Goal: Task Accomplishment & Management: Use online tool/utility

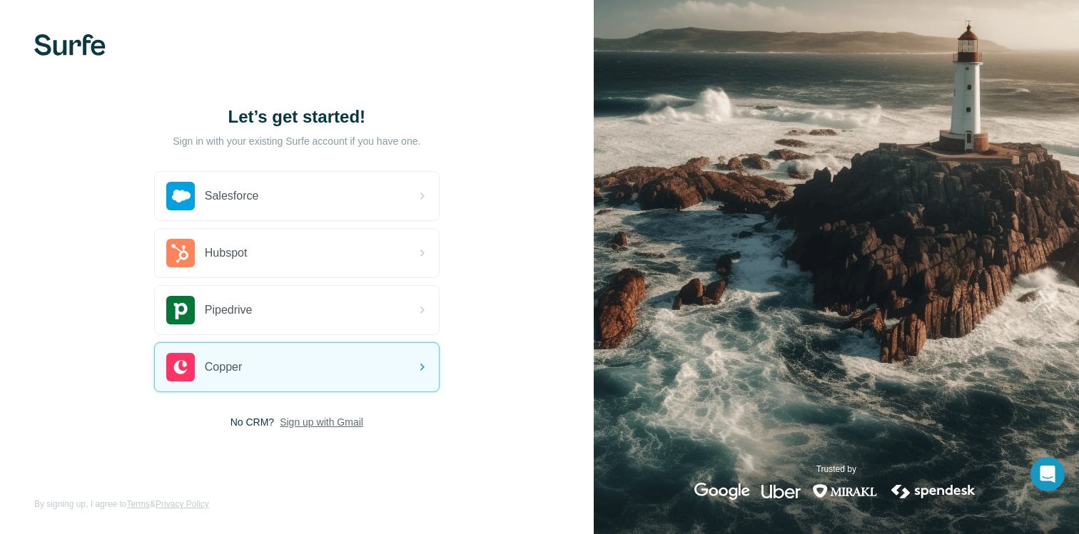
click at [318, 425] on span "Sign up with Gmail" at bounding box center [321, 422] width 83 height 14
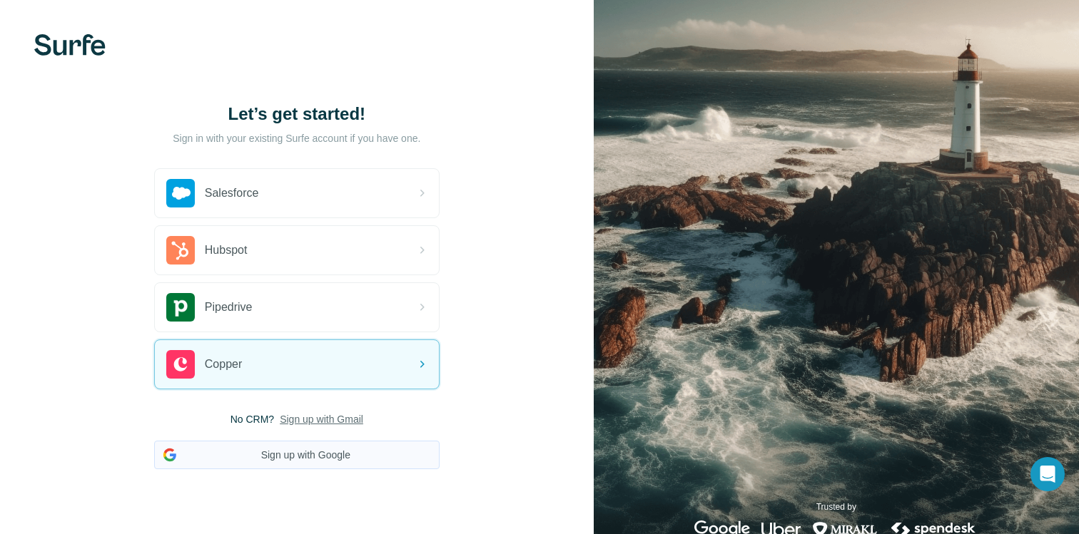
click at [293, 457] on button "Sign up with Google" at bounding box center [296, 455] width 285 height 29
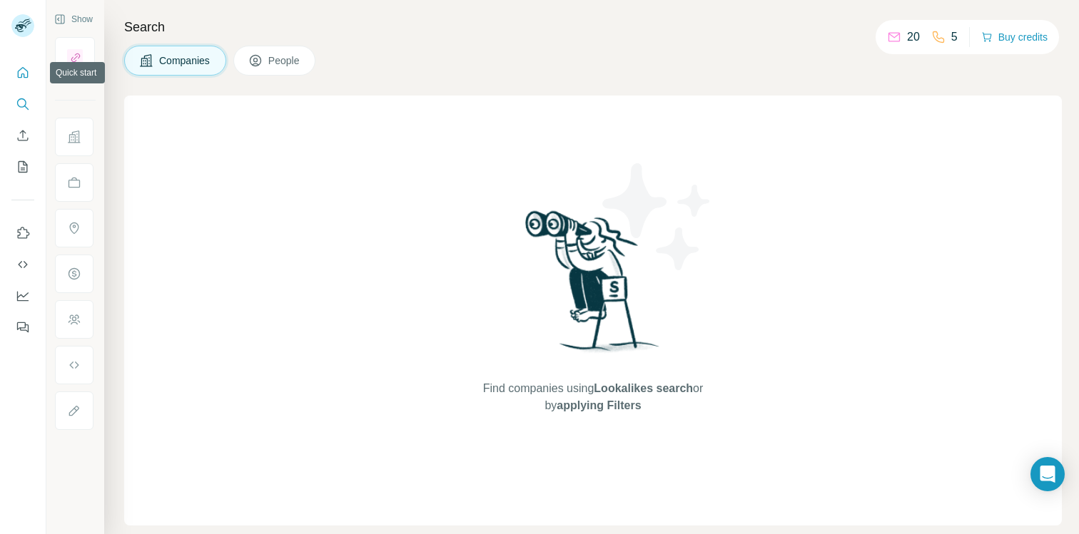
click at [29, 76] on icon "Quick start" at bounding box center [23, 73] width 14 height 14
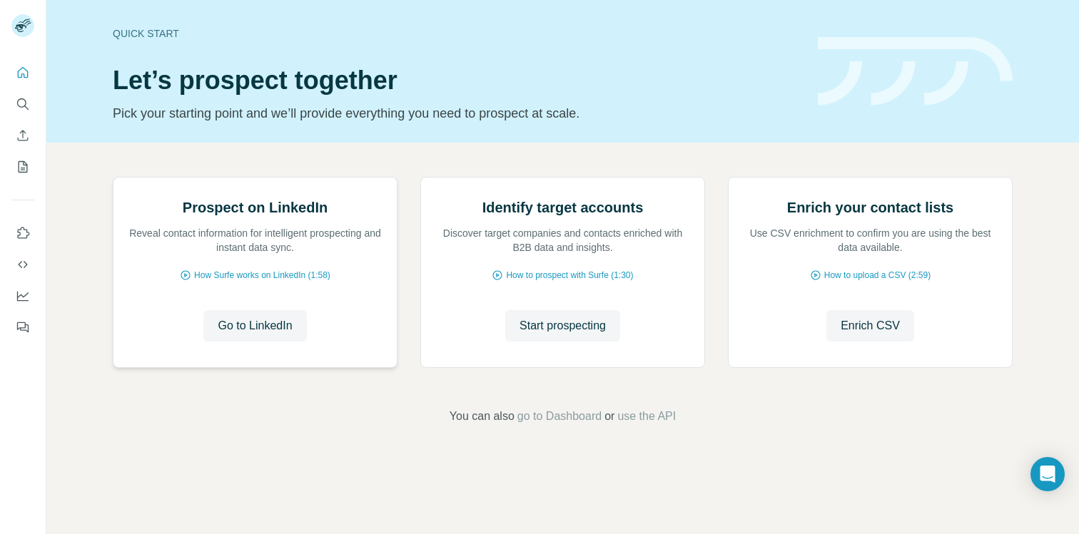
scroll to position [82, 0]
click at [248, 342] on button "Go to LinkedIn" at bounding box center [254, 325] width 103 height 31
